Goal: Find specific page/section: Find specific page/section

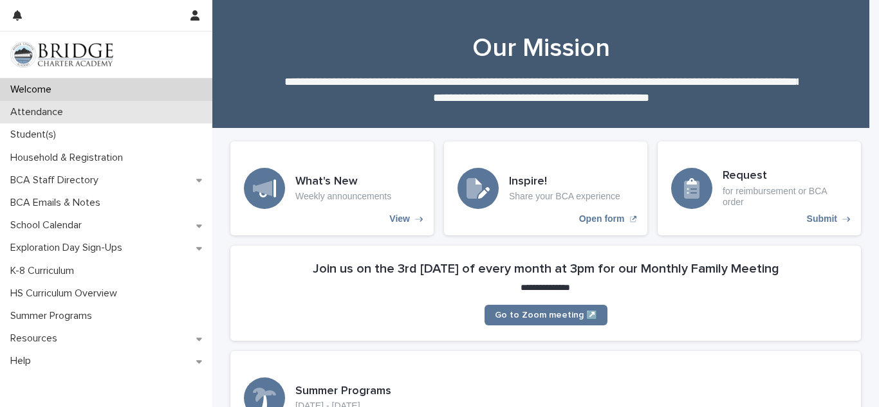
click at [39, 107] on p "Attendance" at bounding box center [39, 112] width 68 height 12
